Goal: Information Seeking & Learning: Learn about a topic

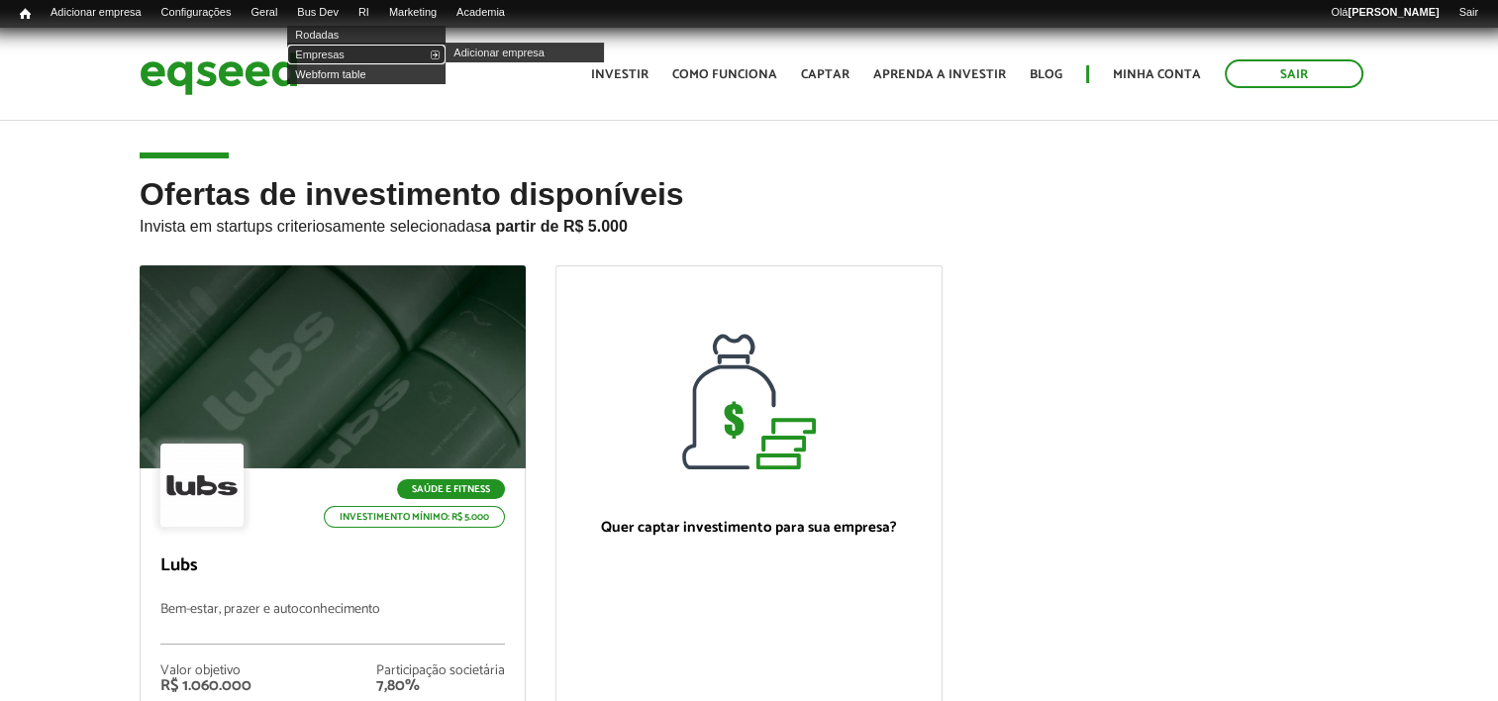
click at [337, 56] on link "Empresas" at bounding box center [366, 55] width 158 height 20
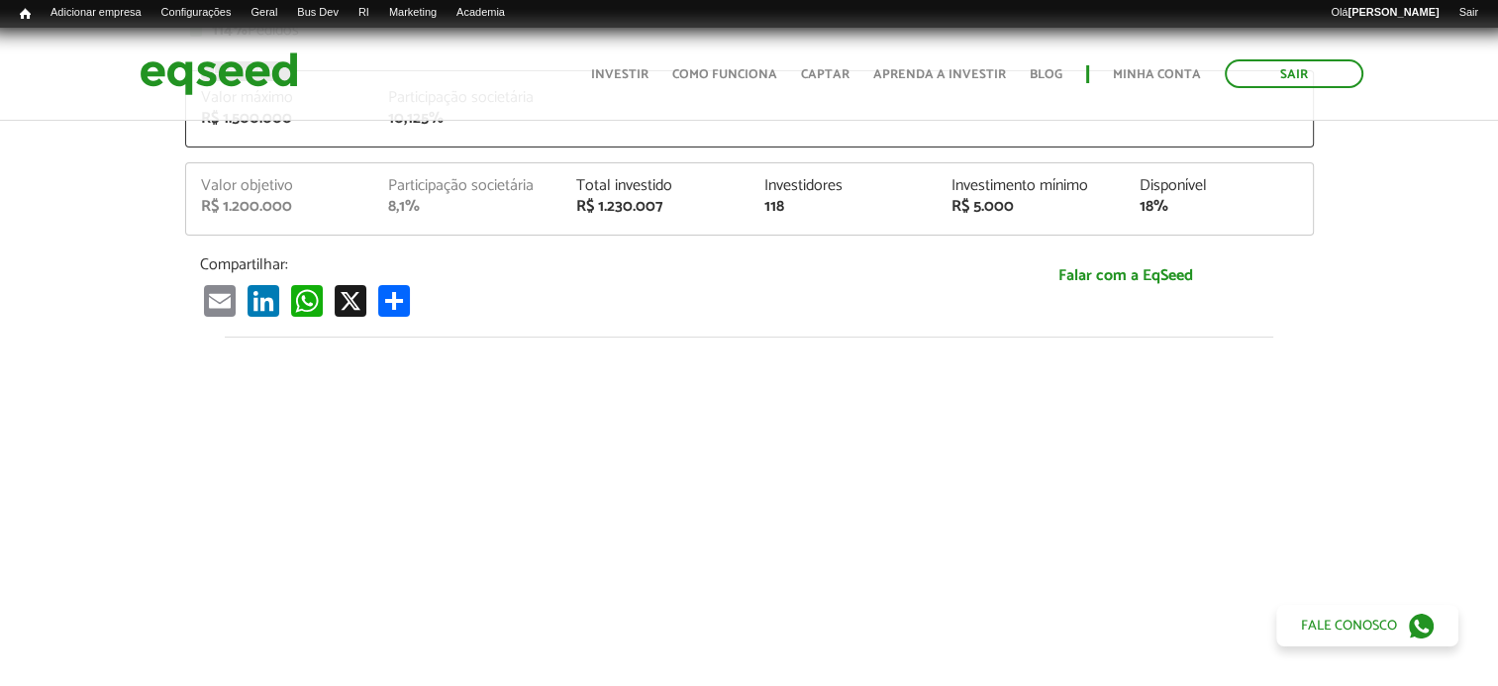
scroll to position [198, 0]
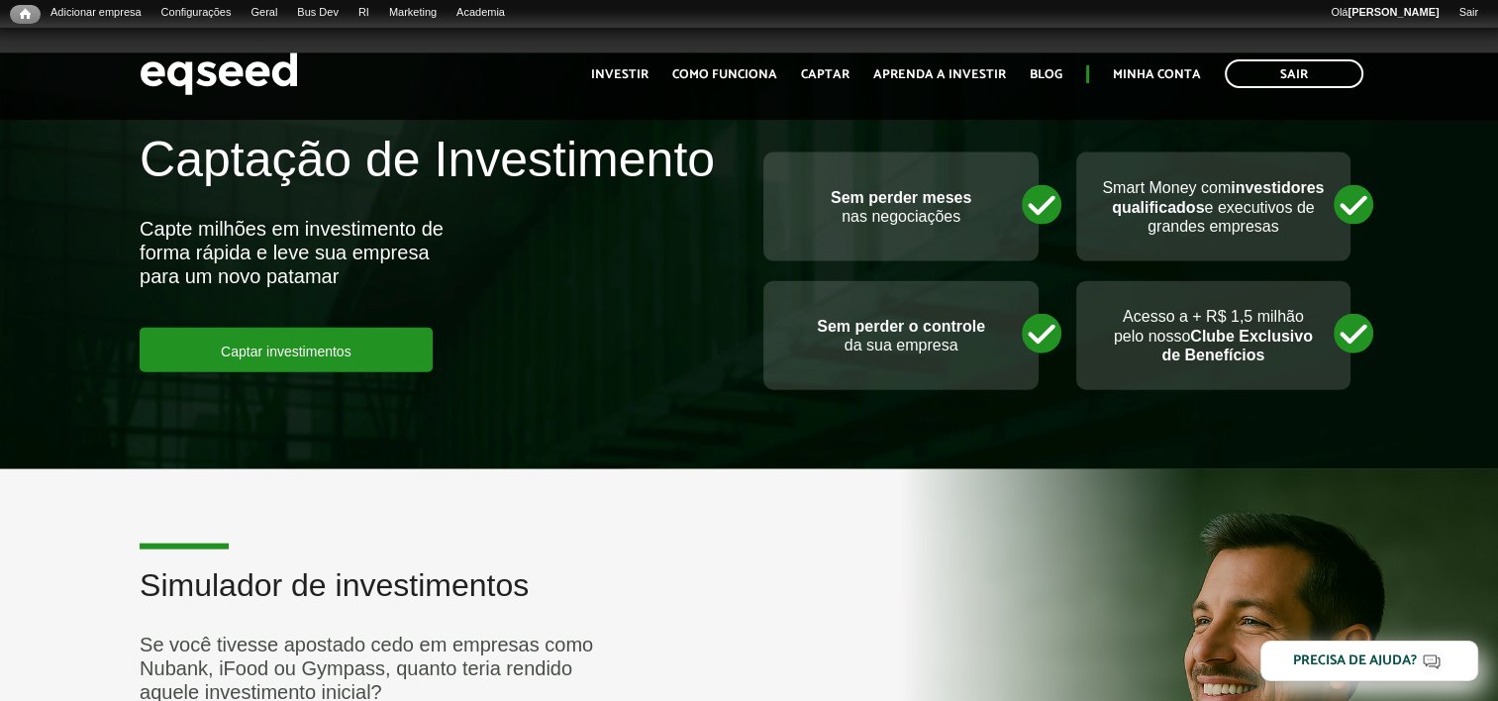
scroll to position [4554, 0]
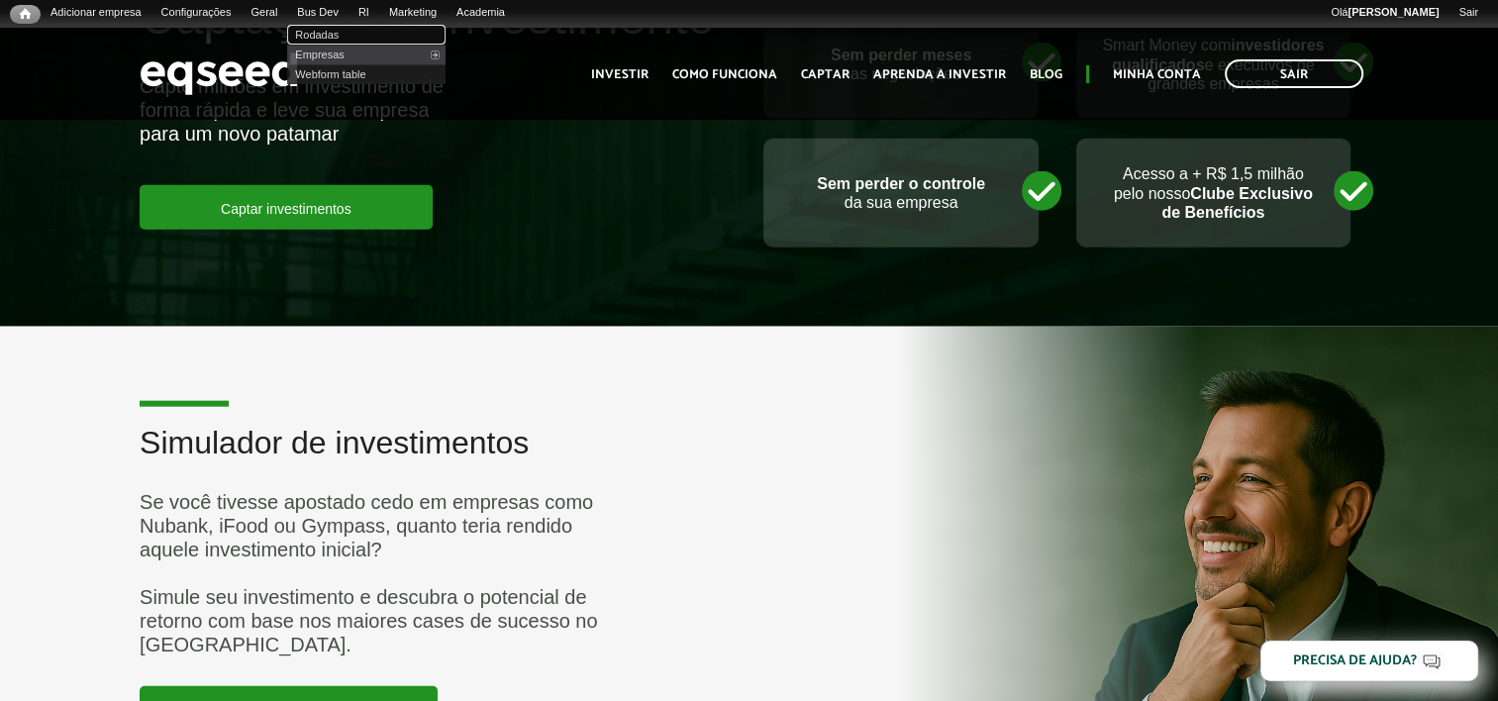
click at [344, 35] on link "Rodadas" at bounding box center [366, 35] width 158 height 20
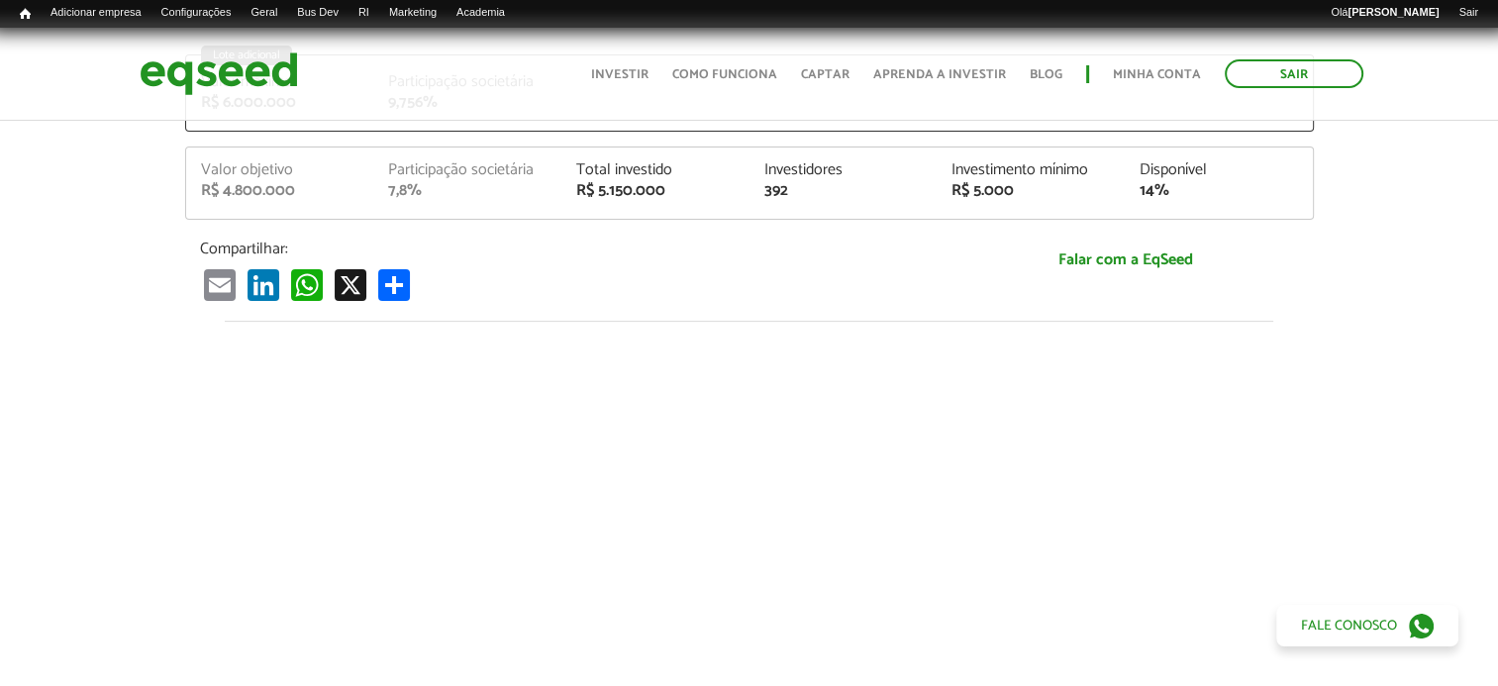
scroll to position [693, 0]
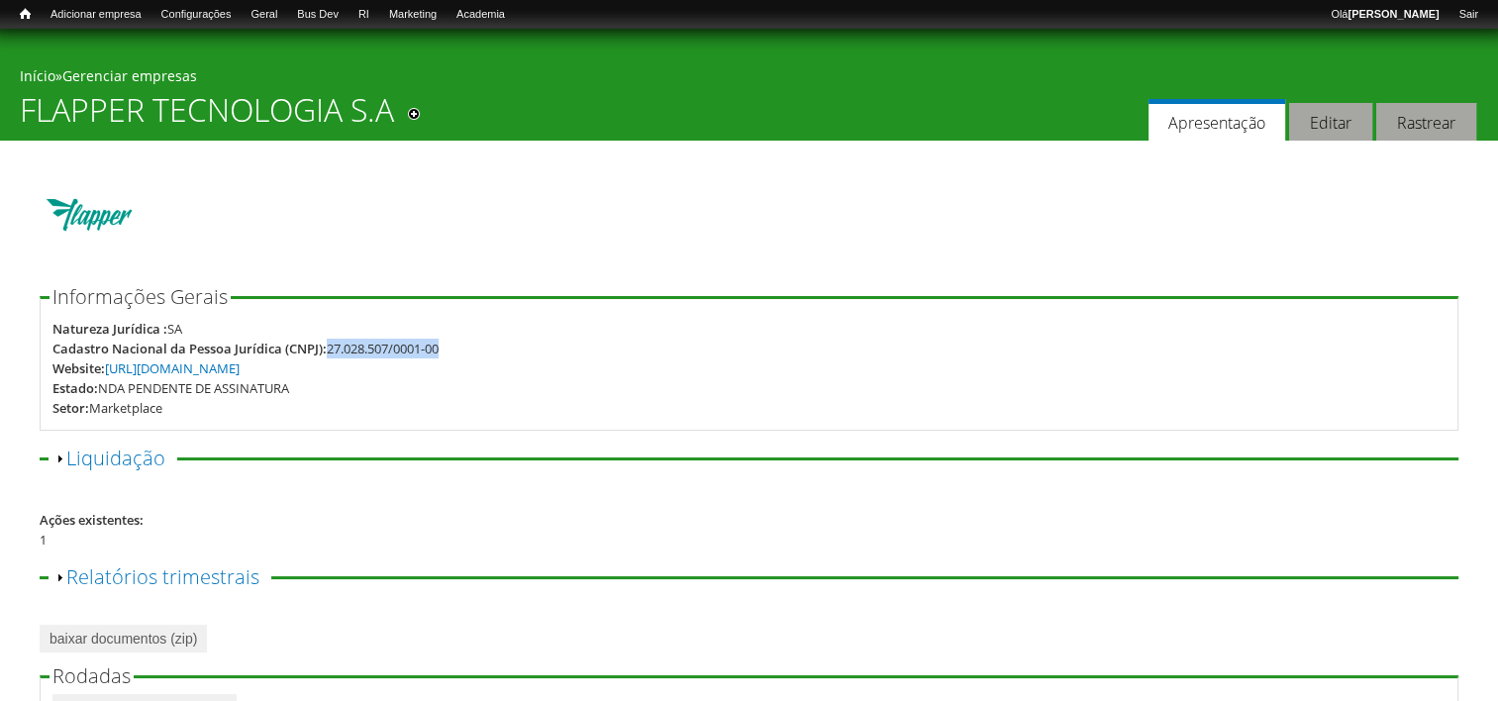
drag, startPoint x: 445, startPoint y: 345, endPoint x: 332, endPoint y: 350, distance: 114.0
click at [332, 350] on div "27.028.507/0001-00" at bounding box center [383, 349] width 112 height 20
copy div "27.028.507/0001-00"
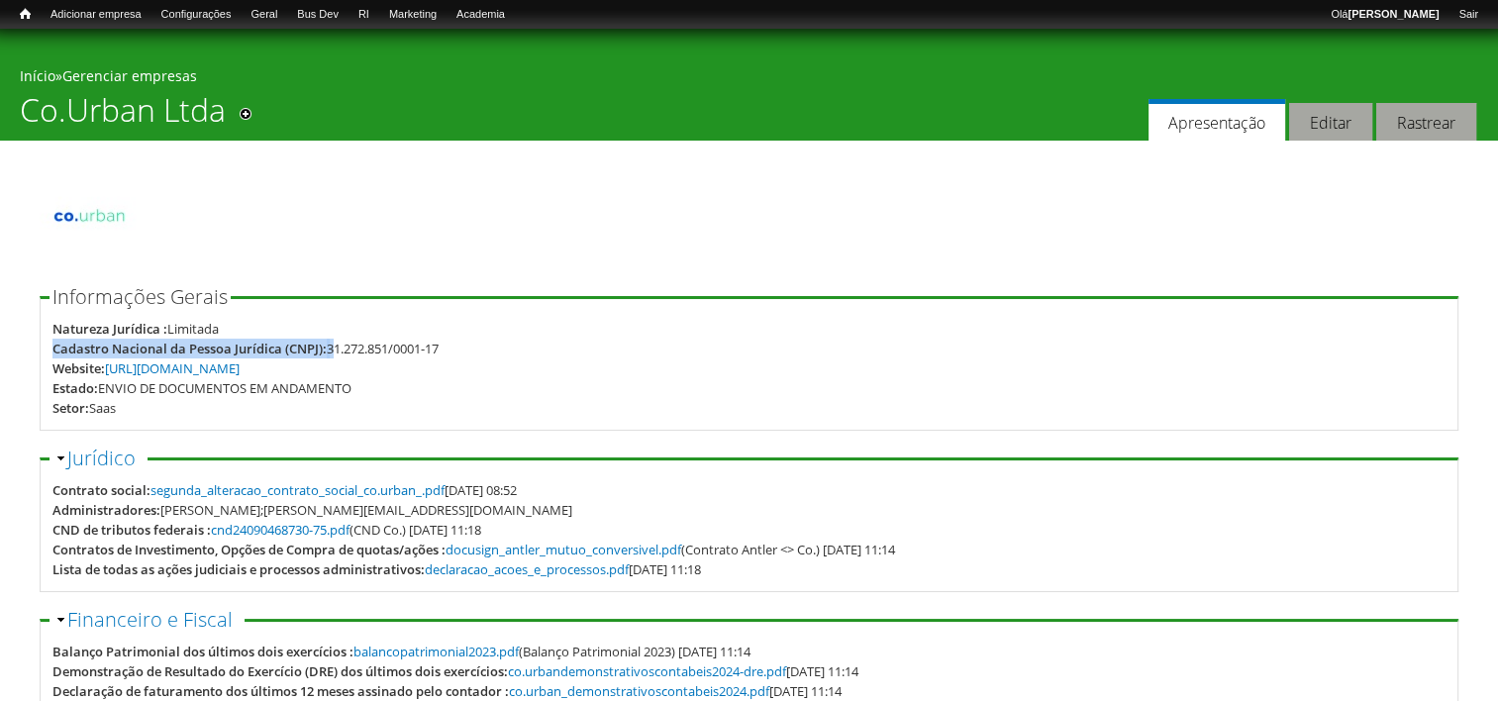
drag, startPoint x: 334, startPoint y: 348, endPoint x: 421, endPoint y: 334, distance: 88.4
click at [421, 334] on div "Natureza Jurídica : Limitada Cadastro Nacional da Pessoa Jurídica (CNPJ): 31.27…" at bounding box center [748, 368] width 1393 height 99
drag, startPoint x: 421, startPoint y: 334, endPoint x: 436, endPoint y: 334, distance: 14.8
click at [436, 334] on div "Natureza Jurídica : Limitada" at bounding box center [748, 329] width 1393 height 20
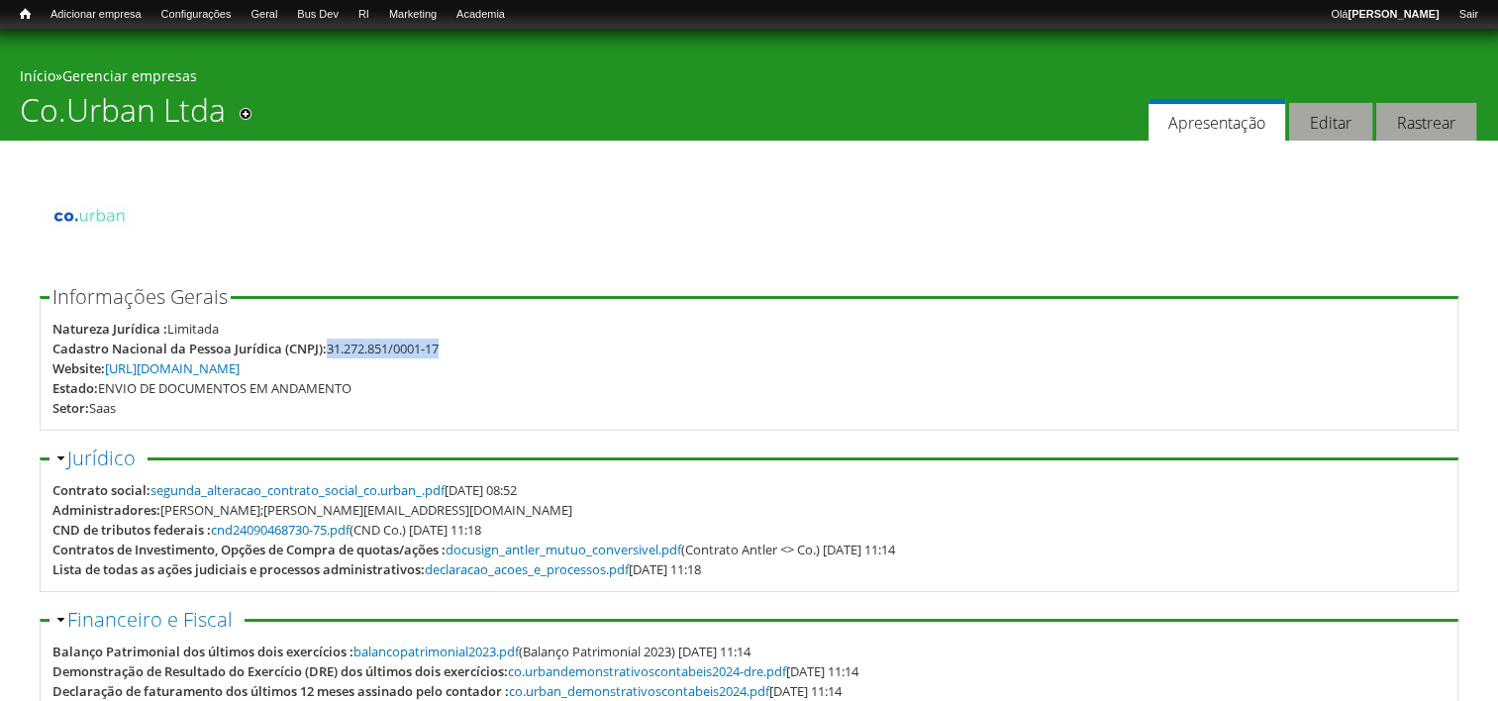
drag, startPoint x: 455, startPoint y: 348, endPoint x: 333, endPoint y: 350, distance: 122.8
click at [333, 350] on div "Cadastro Nacional da Pessoa Jurídica (CNPJ): 31.272.851/0001-17" at bounding box center [748, 349] width 1393 height 20
copy div "31.272.851/0001-17"
click at [519, 229] on div at bounding box center [749, 217] width 1419 height 104
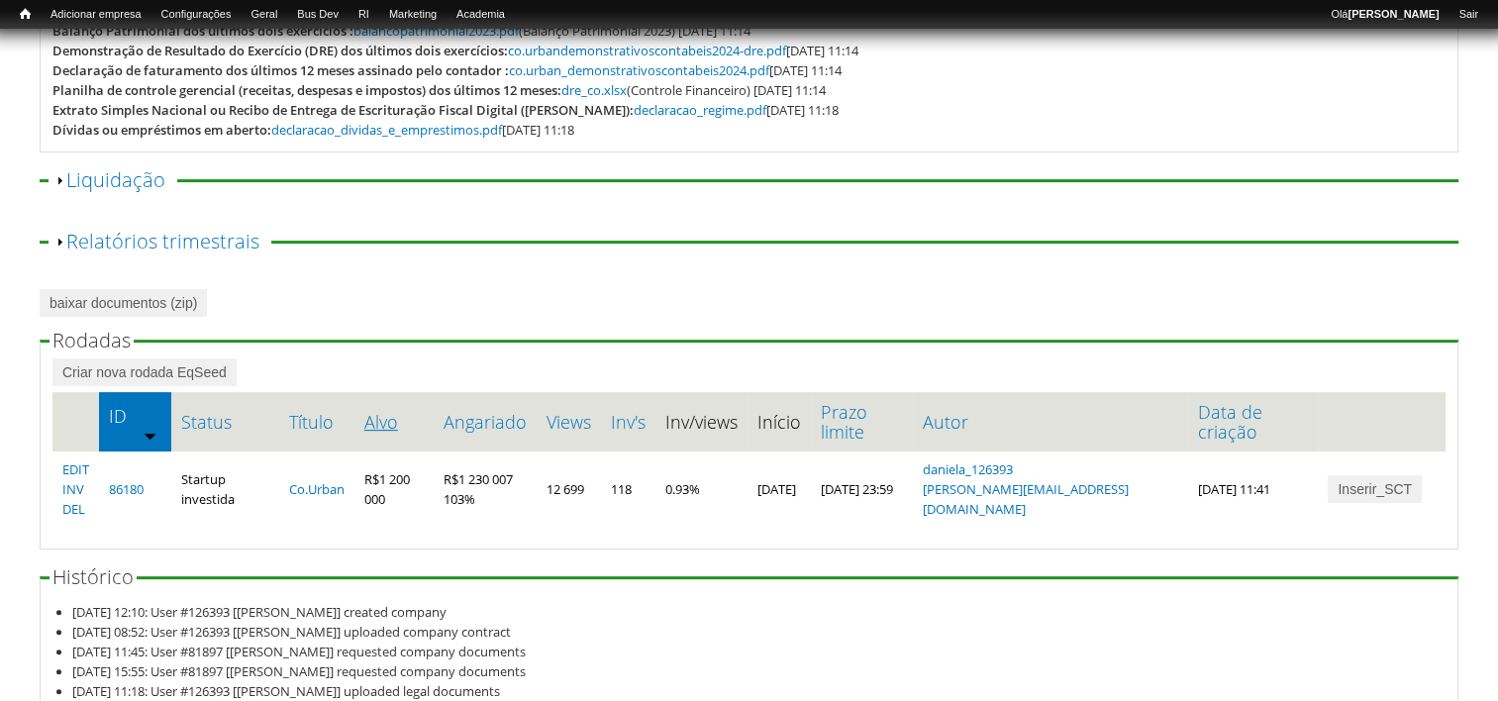
scroll to position [719, 0]
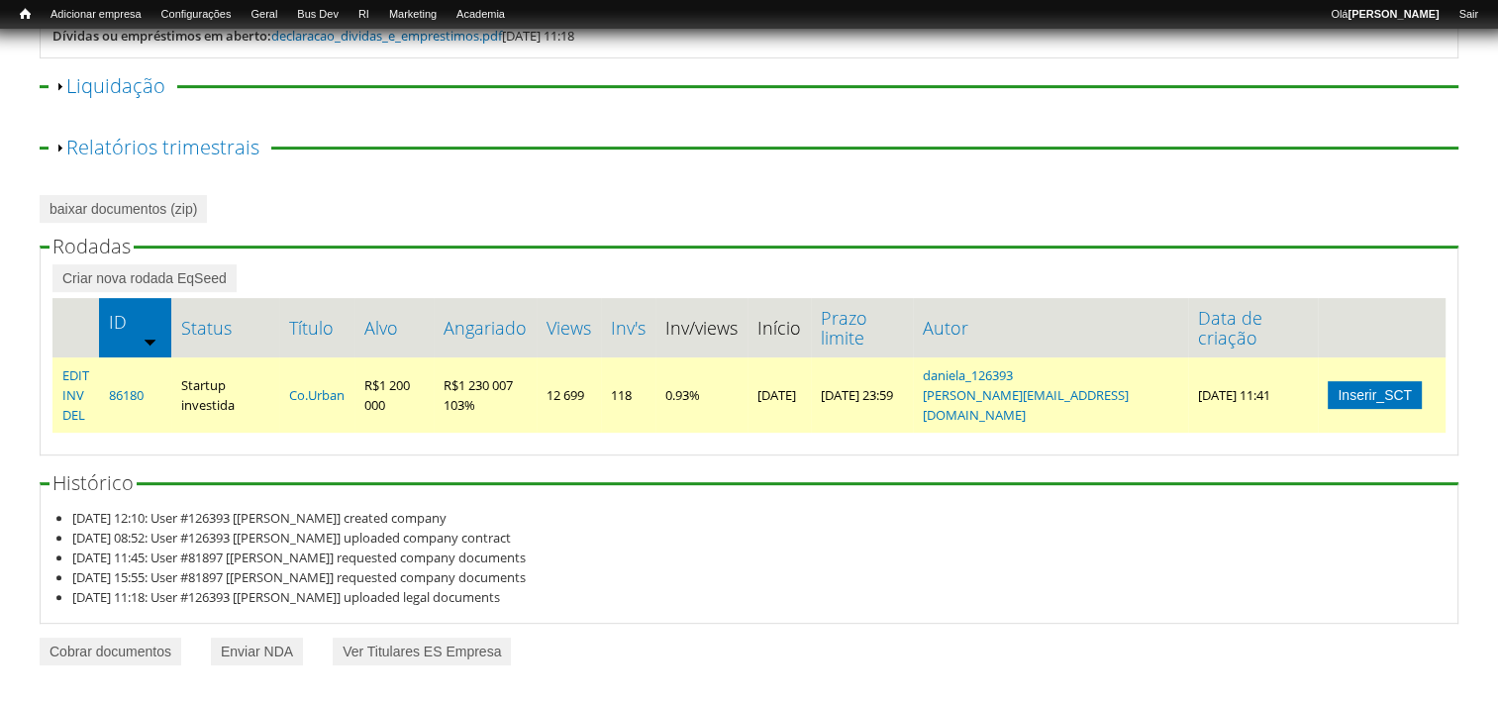
click at [1364, 388] on link "Inserir_SCT" at bounding box center [1375, 395] width 94 height 28
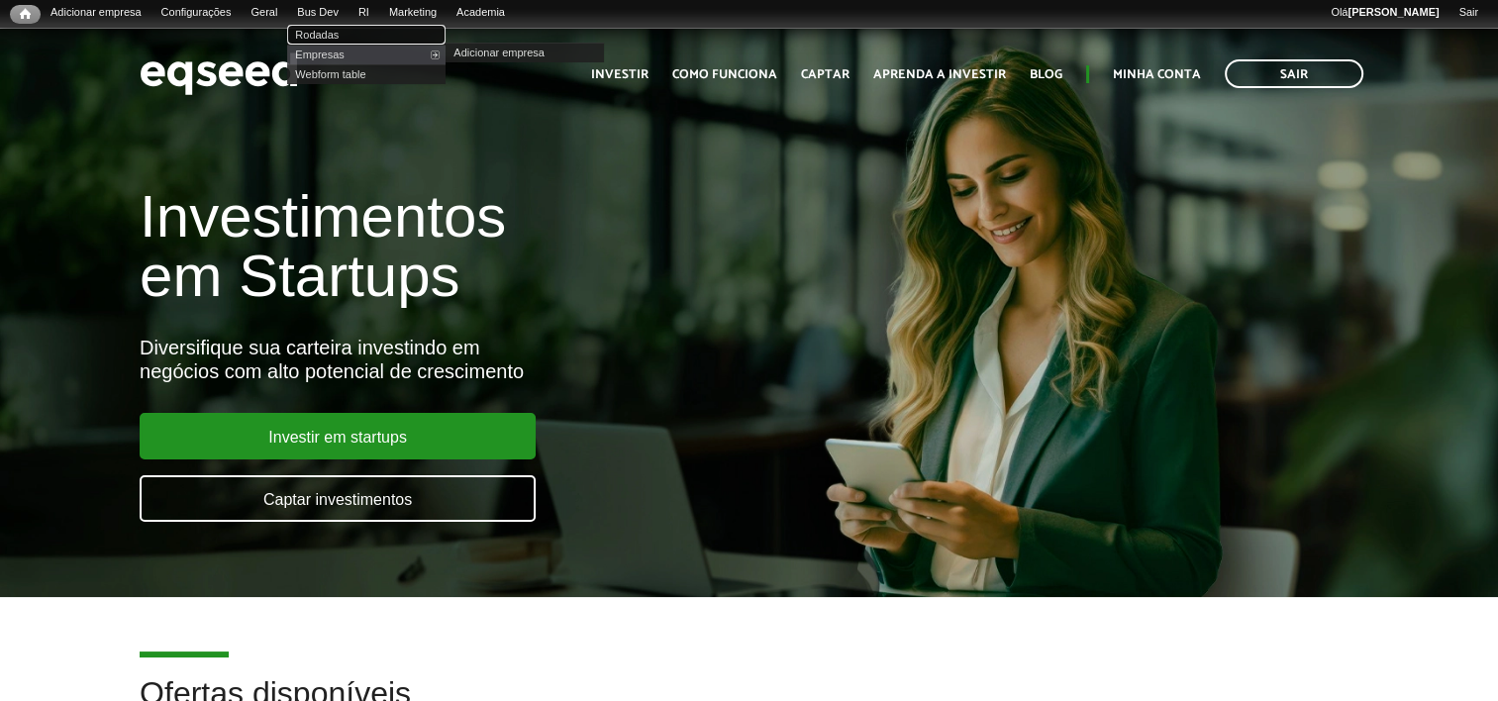
click at [348, 30] on link "Rodadas" at bounding box center [366, 35] width 158 height 20
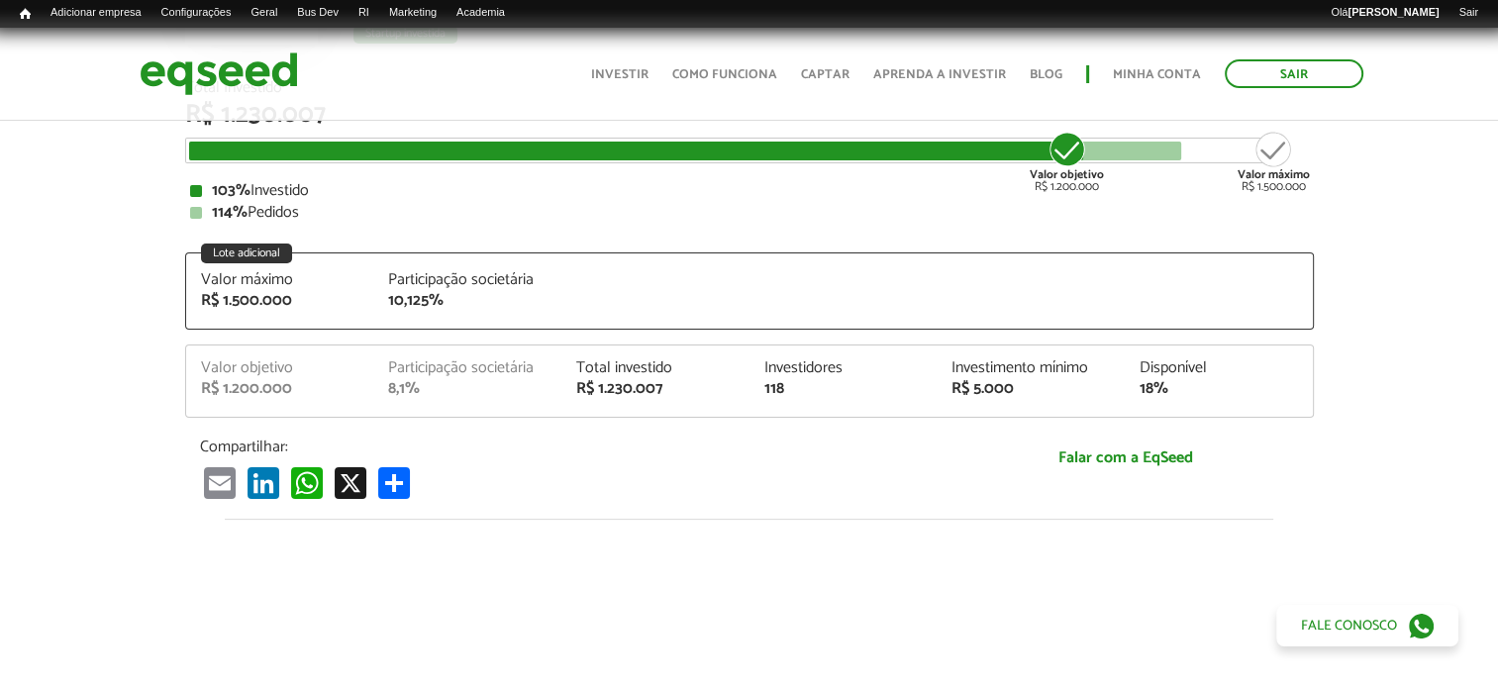
scroll to position [297, 0]
